Goal: Task Accomplishment & Management: Complete application form

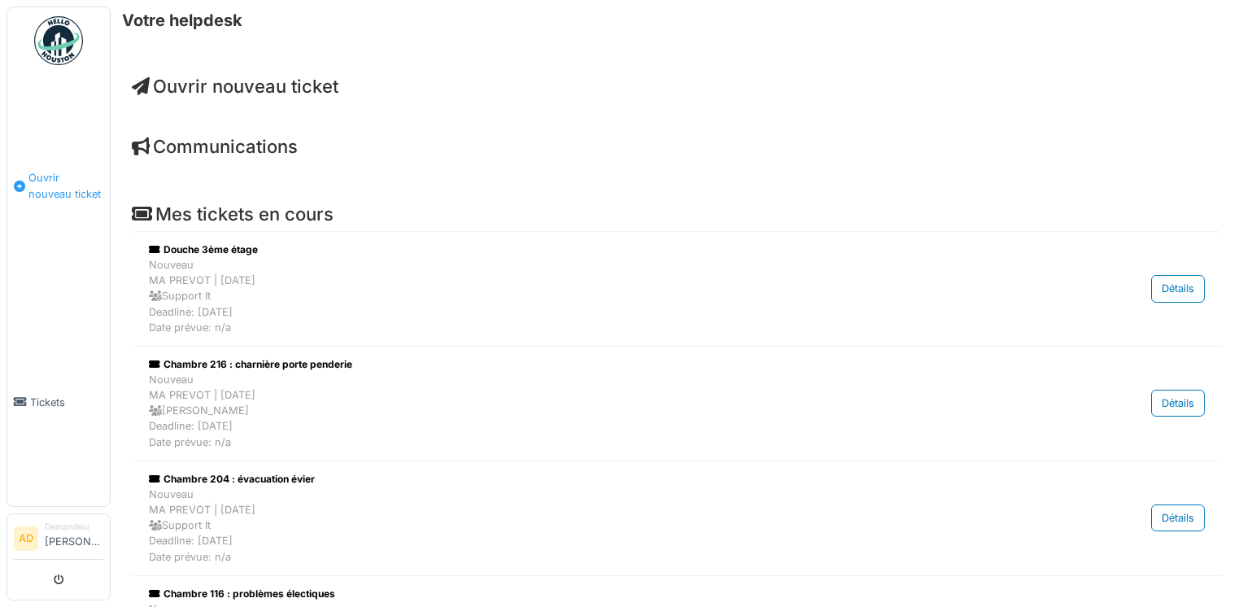
click at [62, 177] on span "Ouvrir nouveau ticket" at bounding box center [65, 185] width 75 height 31
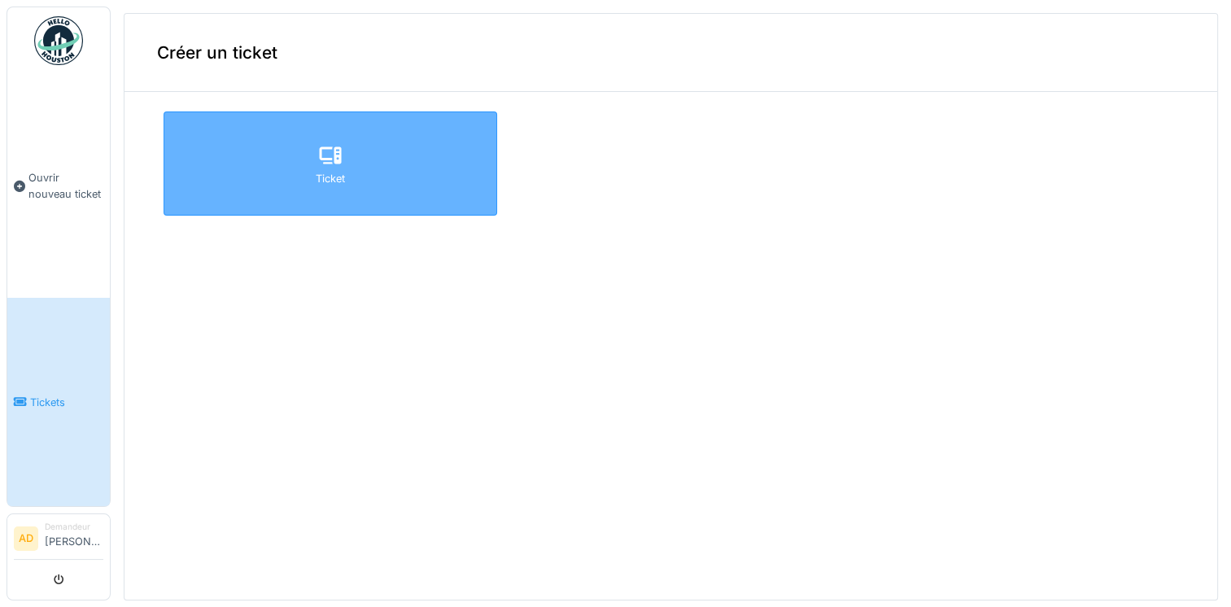
click at [337, 146] on div "Ticket" at bounding box center [331, 163] width 334 height 104
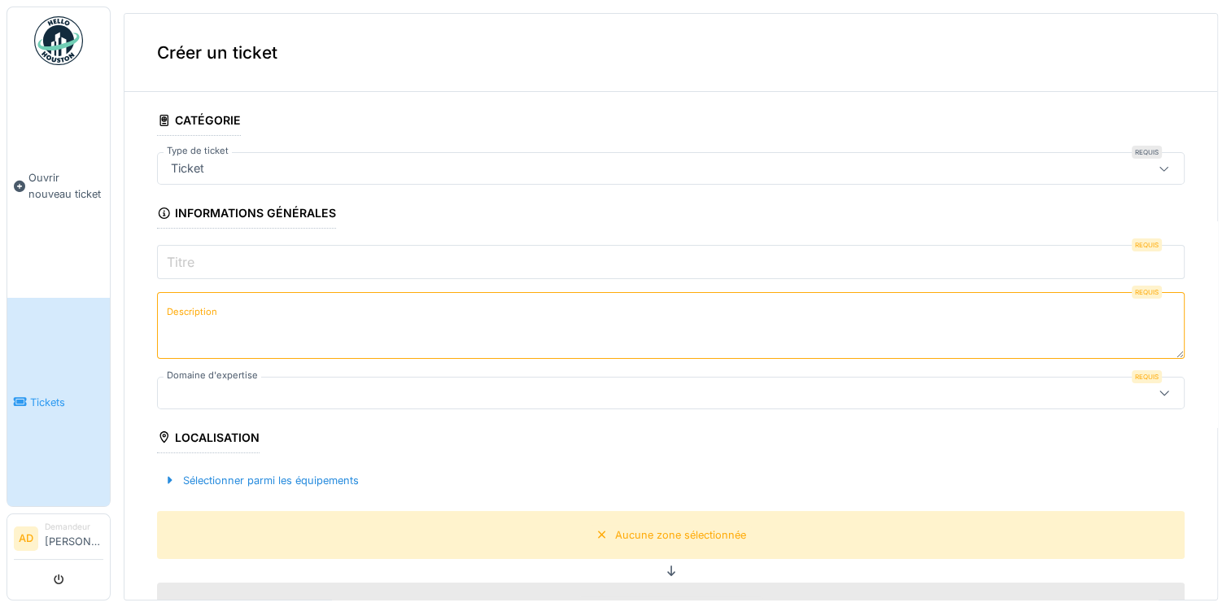
click at [223, 261] on input "Titre" at bounding box center [671, 262] width 1028 height 34
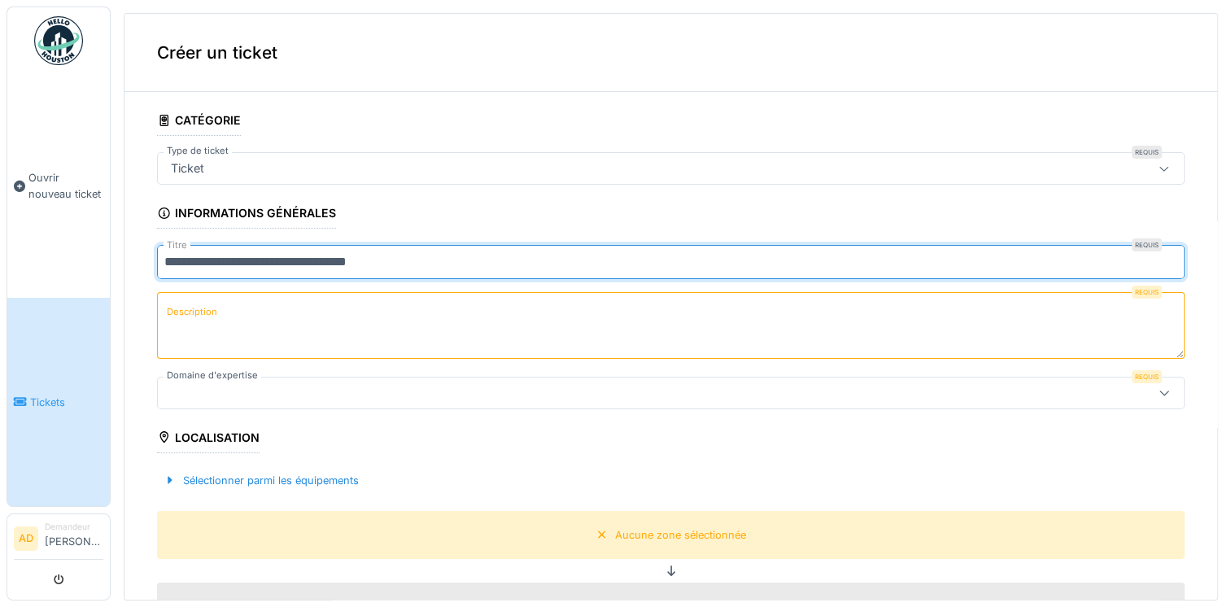
type input "**********"
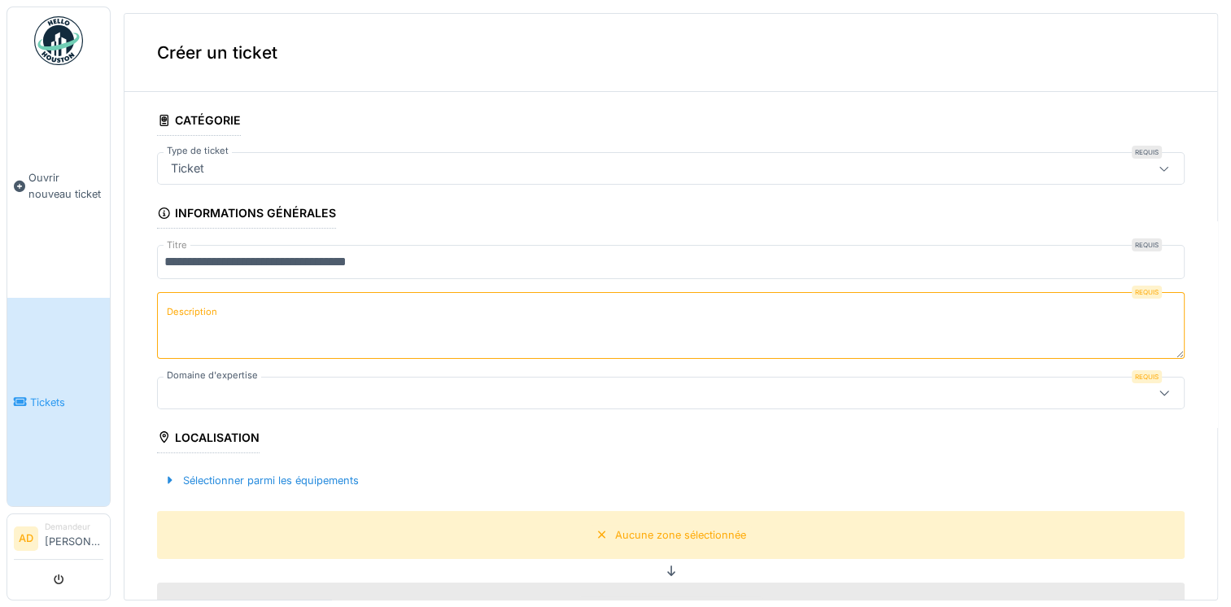
click at [179, 319] on label "Description" at bounding box center [192, 312] width 57 height 20
click at [179, 319] on textarea "Description" at bounding box center [671, 325] width 1028 height 67
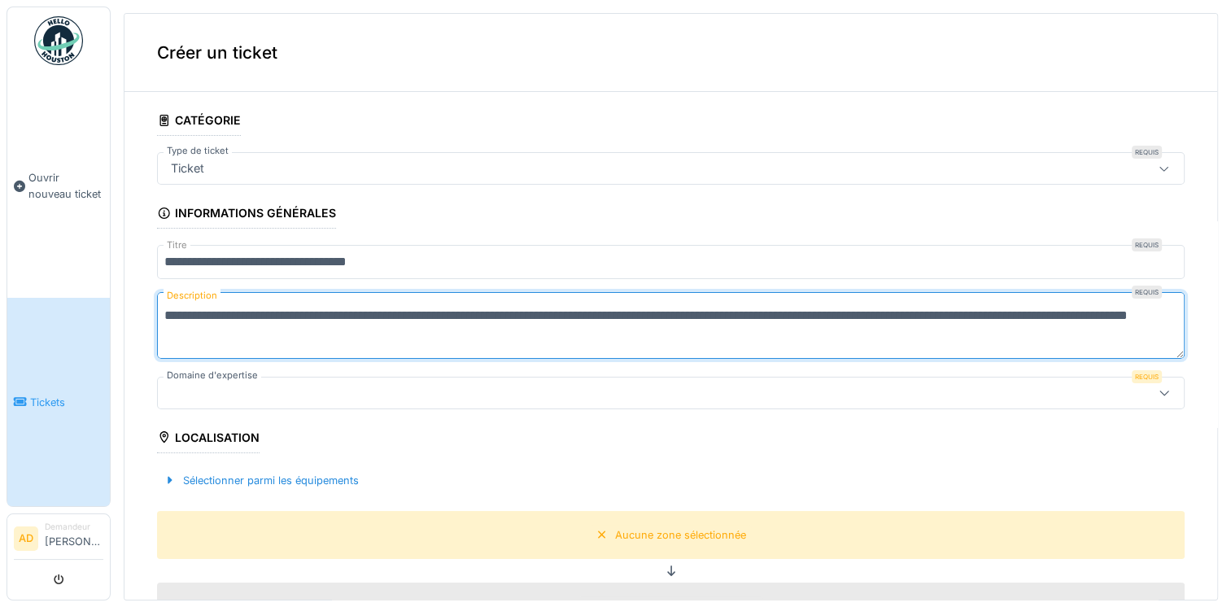
type textarea "**********"
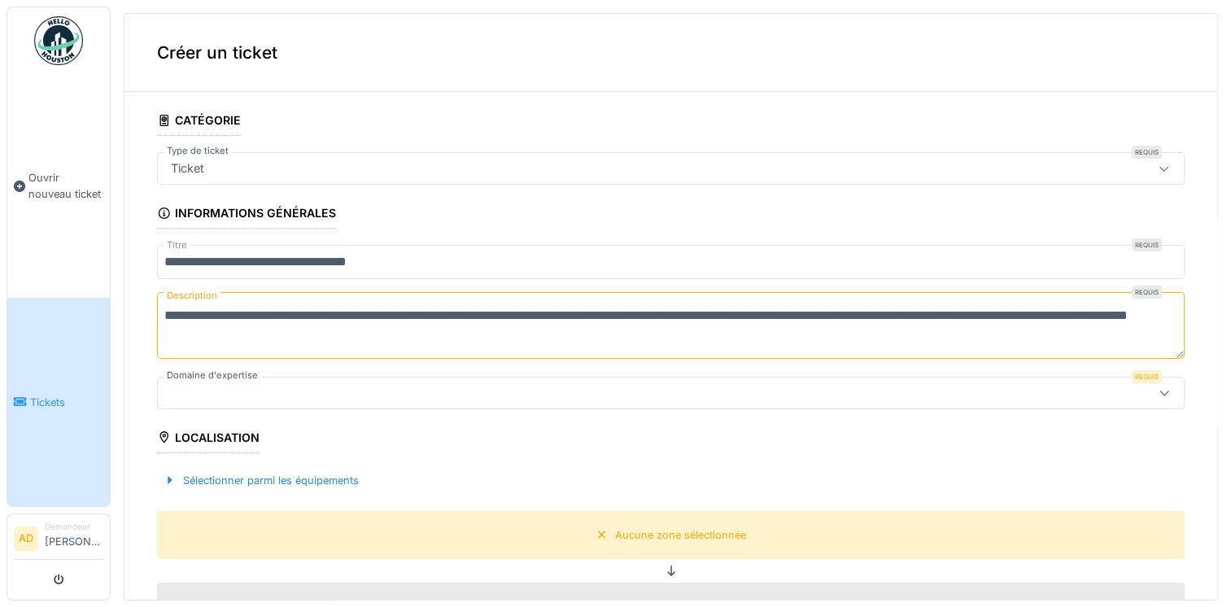
click at [1158, 388] on icon at bounding box center [1164, 392] width 13 height 11
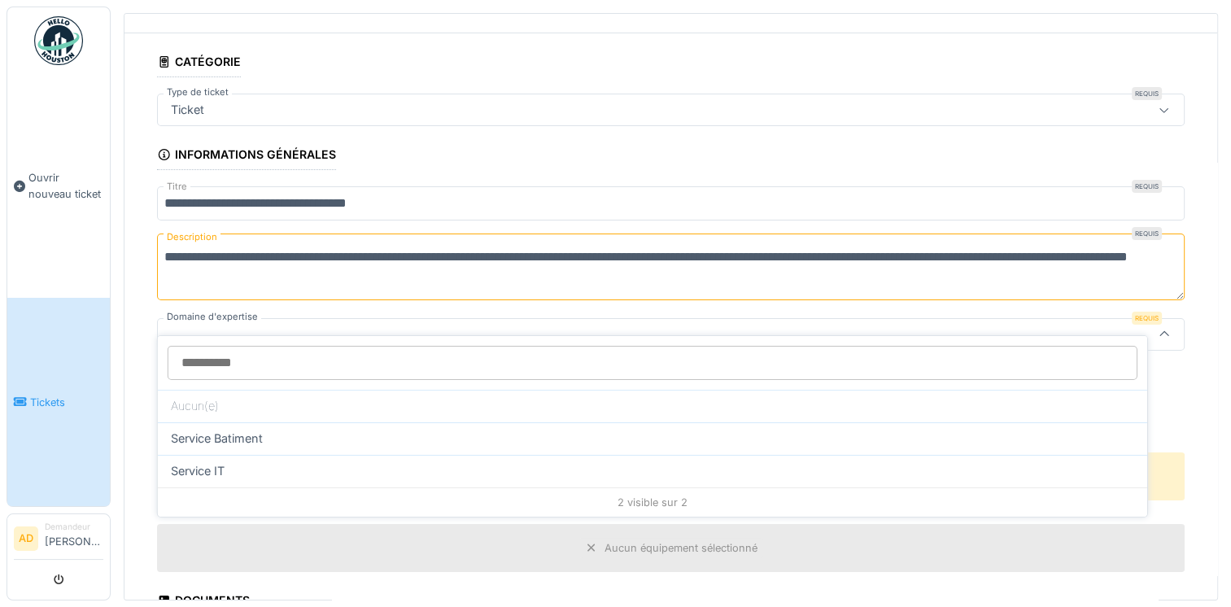
scroll to position [84, 0]
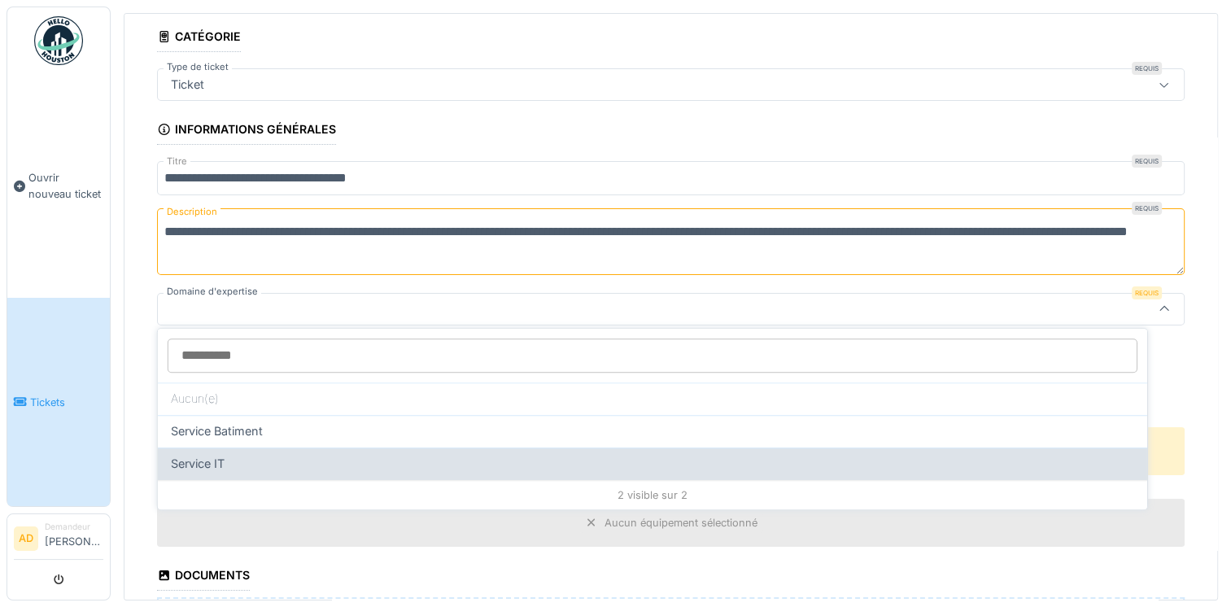
click at [309, 470] on div "Service IT" at bounding box center [653, 464] width 990 height 33
type input "***"
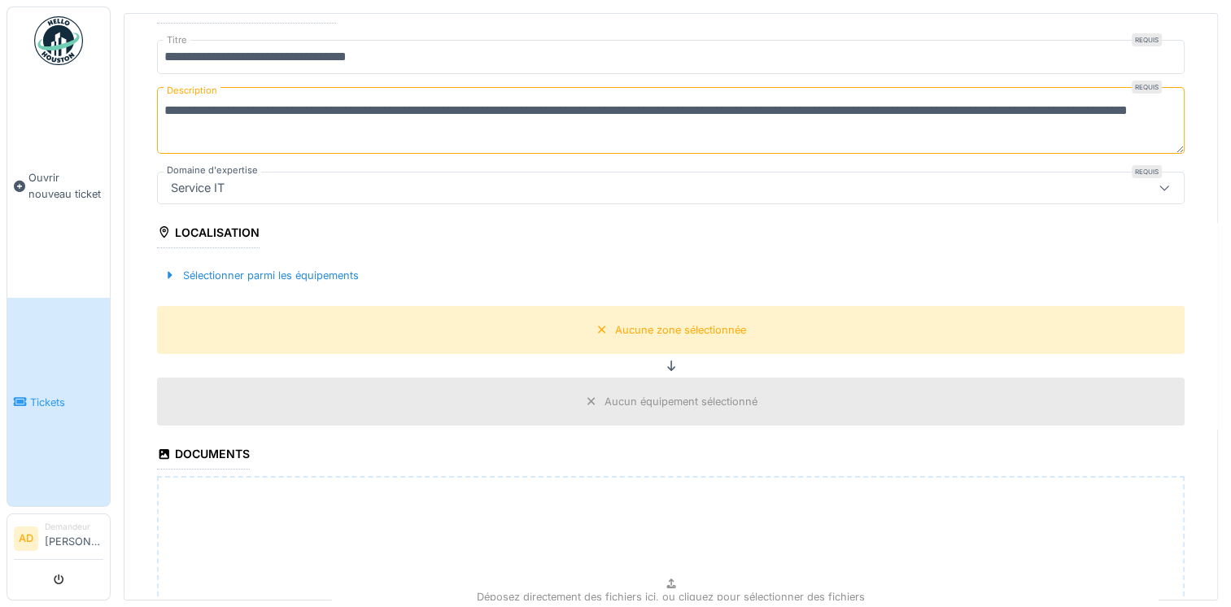
scroll to position [247, 0]
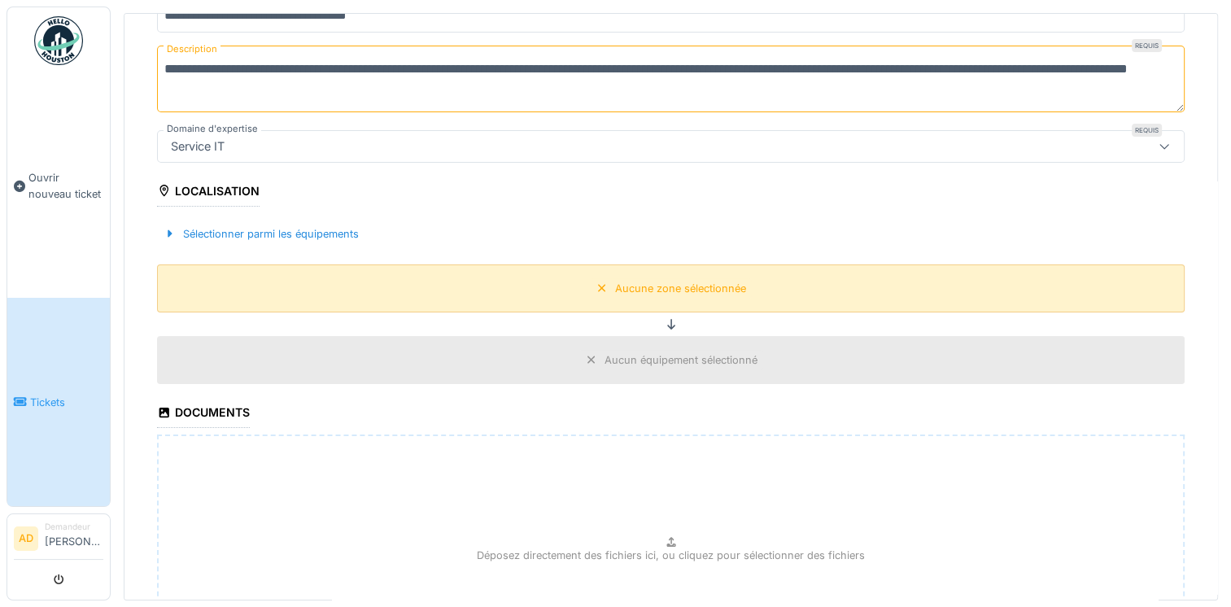
click at [609, 298] on div "Aucune zone sélectionnée" at bounding box center [671, 288] width 1028 height 48
click at [623, 288] on div "Aucune zone sélectionnée" at bounding box center [680, 288] width 131 height 15
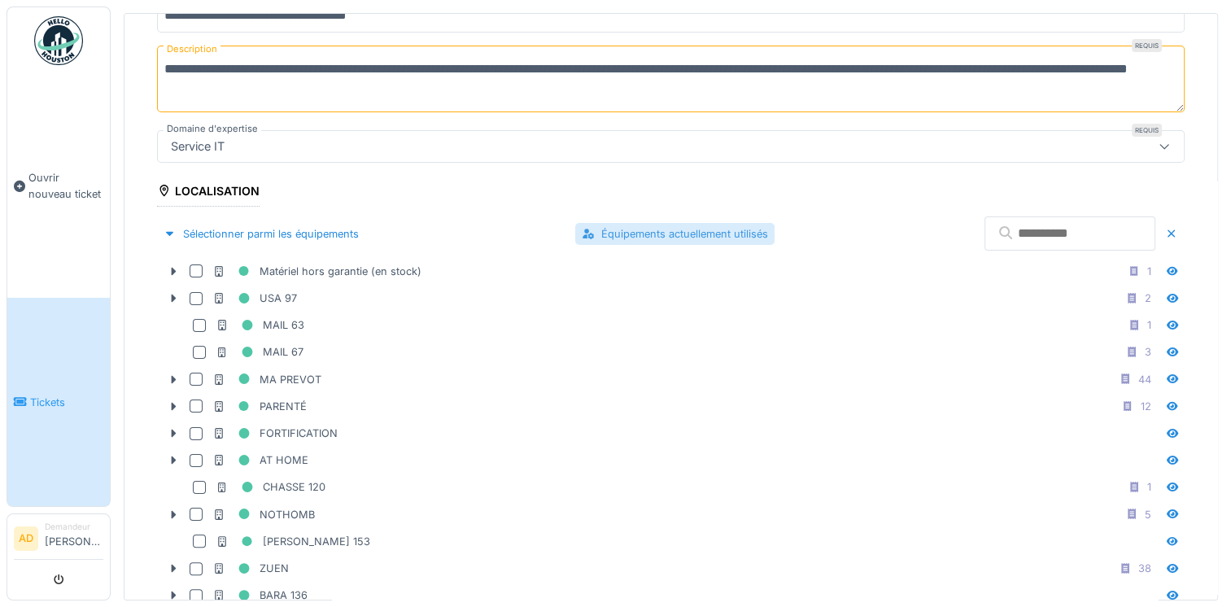
click at [578, 227] on div "Équipements actuellement utilisés" at bounding box center [674, 234] width 199 height 22
click at [635, 232] on div "Équipements actuellement utilisés" at bounding box center [675, 234] width 201 height 24
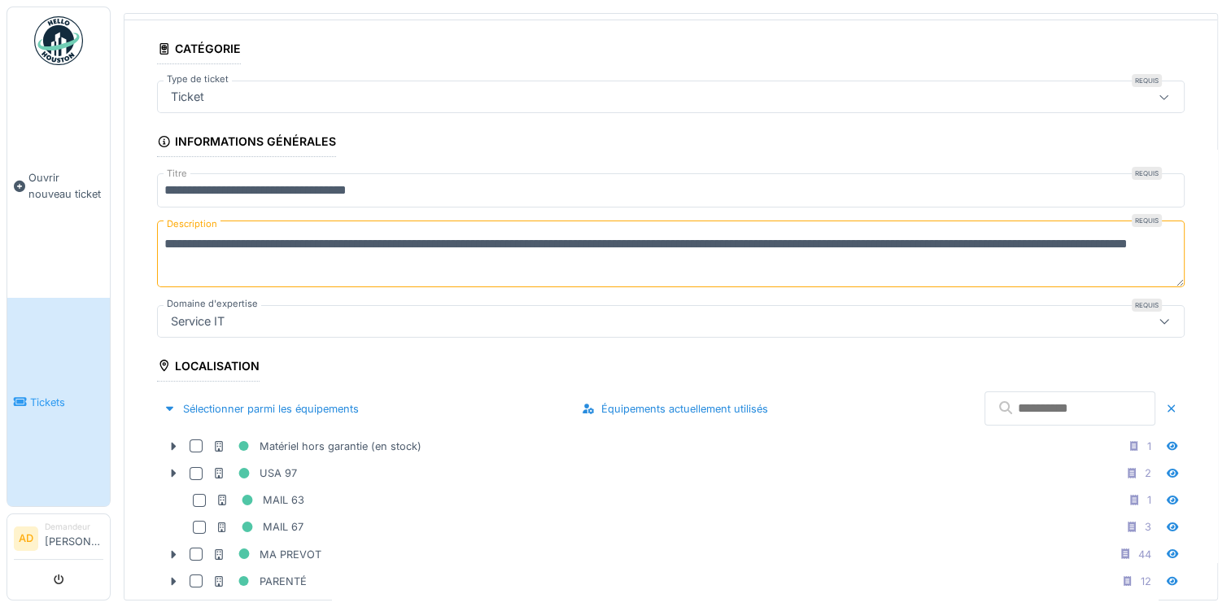
scroll to position [0, 0]
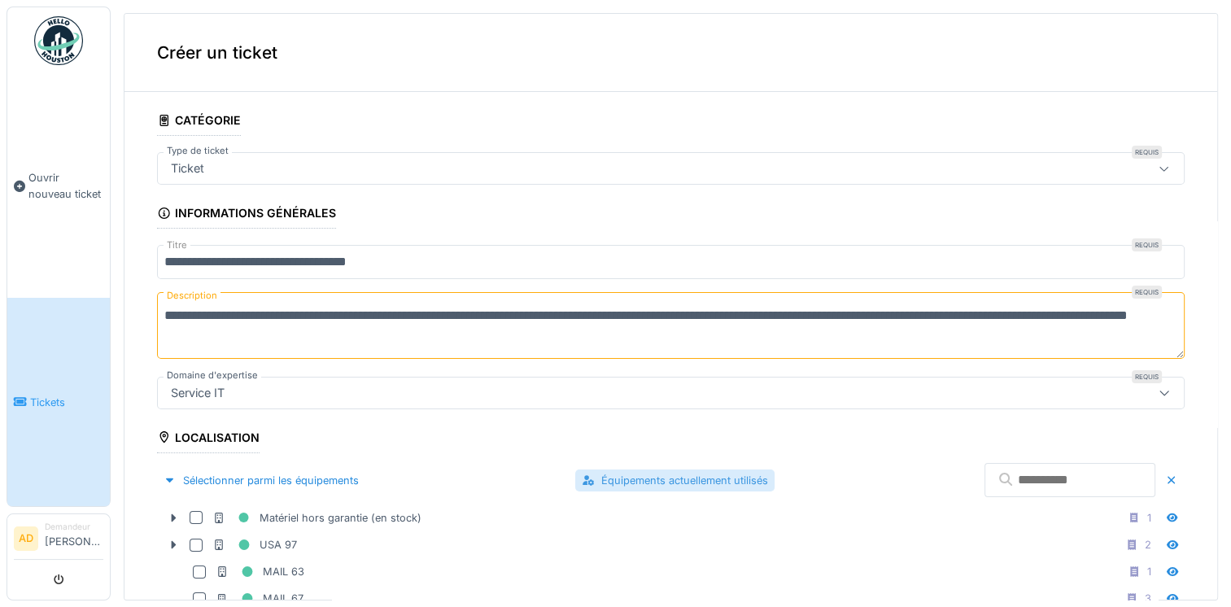
click at [609, 474] on div "Équipements actuellement utilisés" at bounding box center [674, 481] width 199 height 22
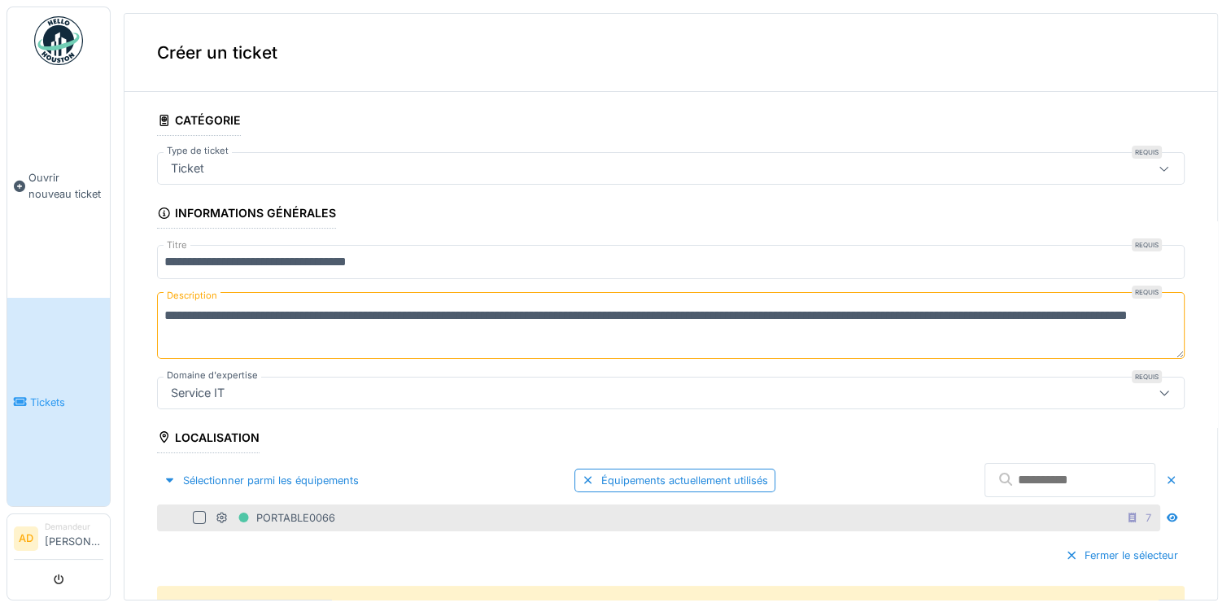
click at [199, 522] on div "PORTABLE0066 7" at bounding box center [658, 518] width 1003 height 27
click at [200, 515] on div at bounding box center [199, 517] width 13 height 13
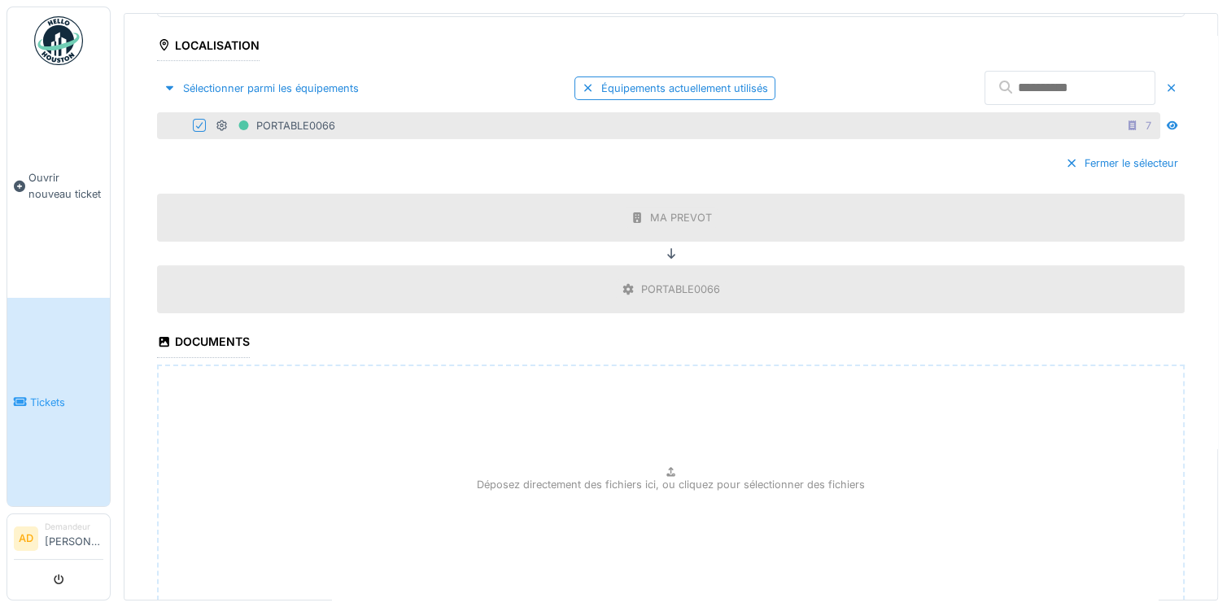
scroll to position [502, 0]
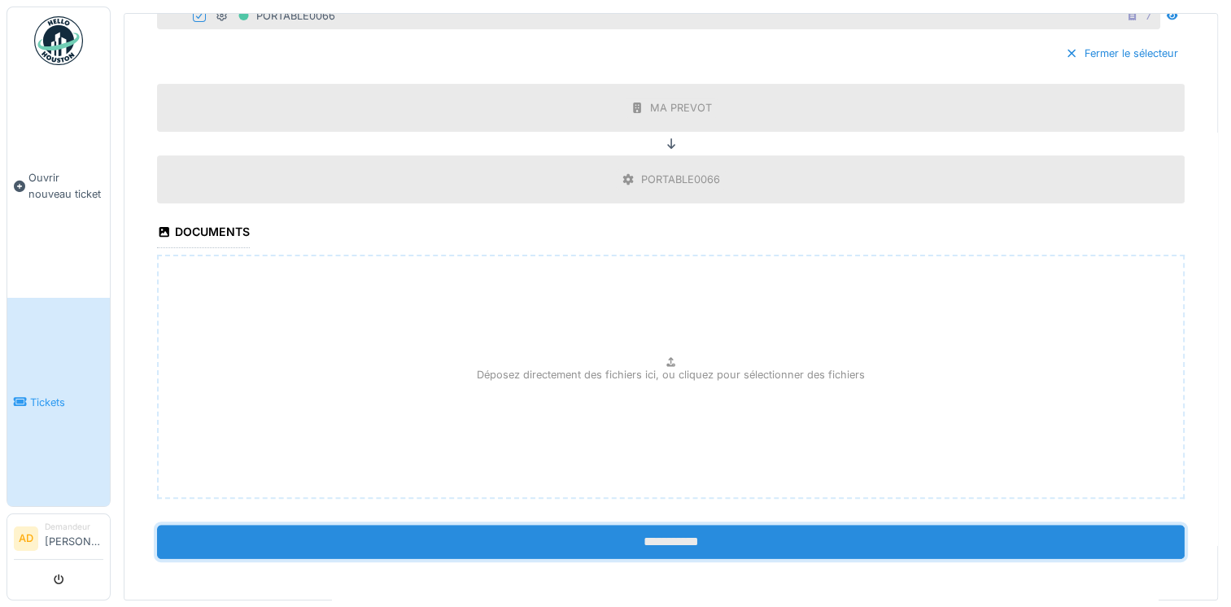
click at [657, 540] on input "**********" at bounding box center [671, 542] width 1028 height 34
